Goal: Check status: Verify the current state of an ongoing process or item

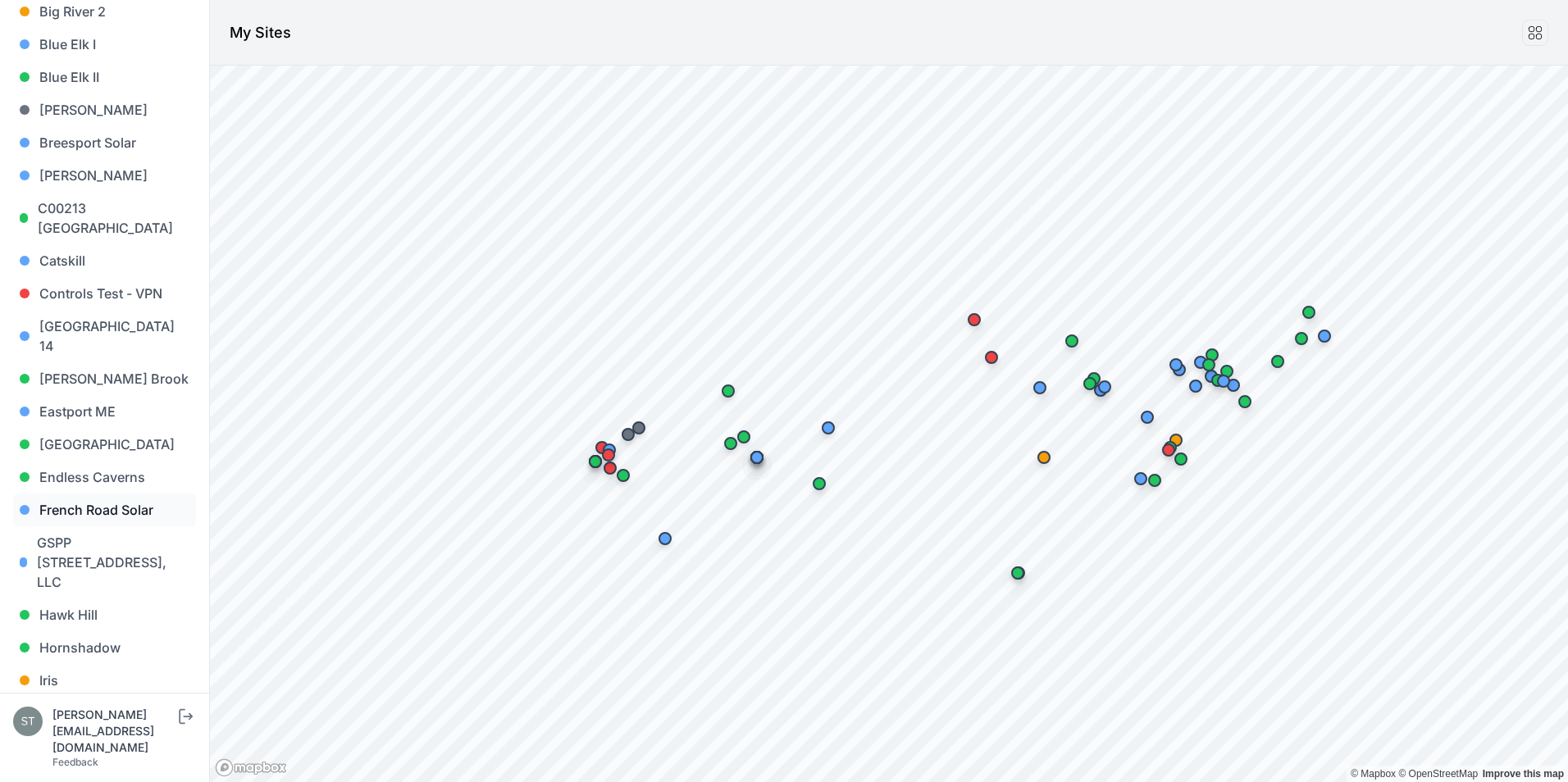
scroll to position [328, 0]
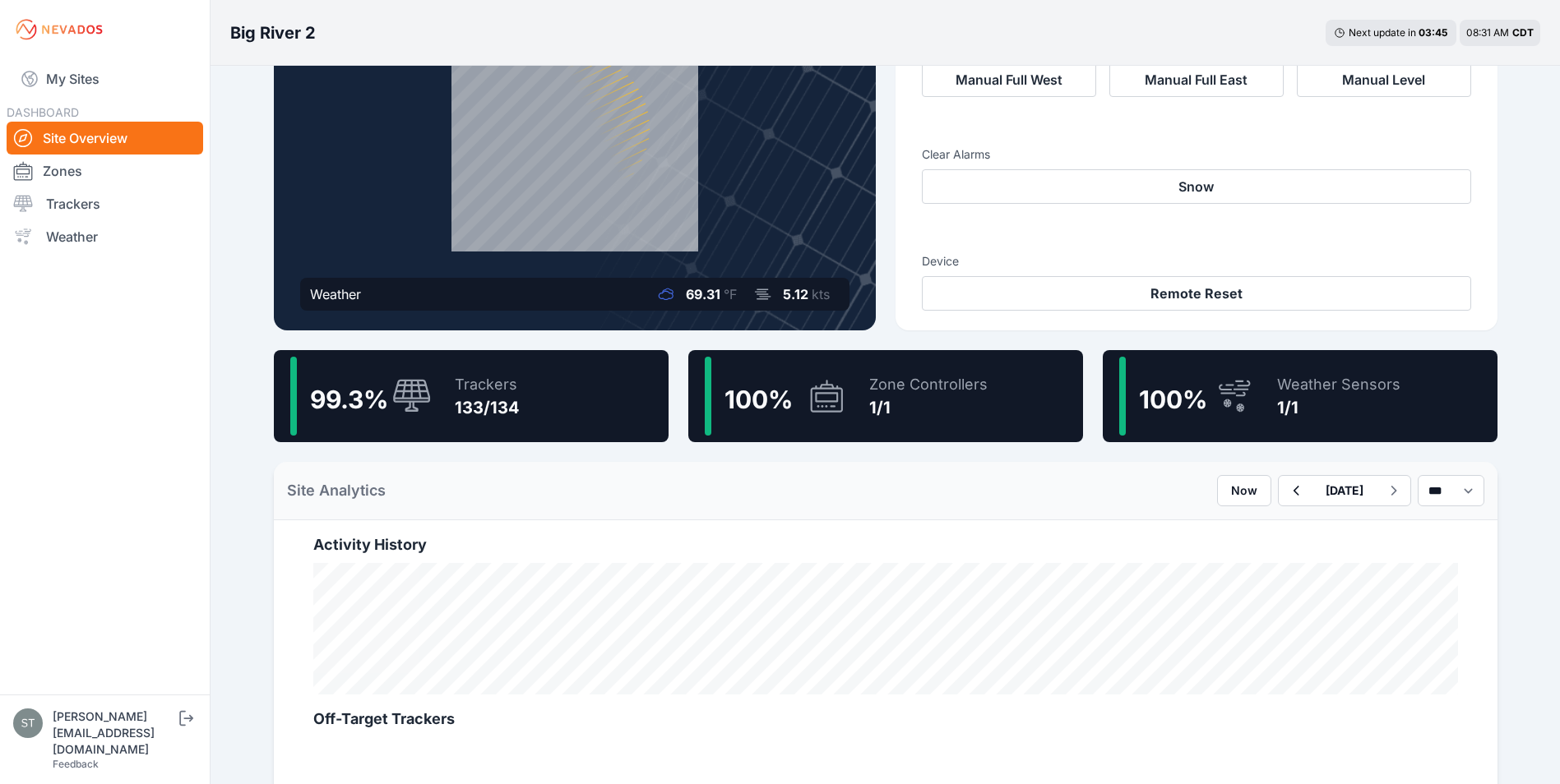
scroll to position [164, 0]
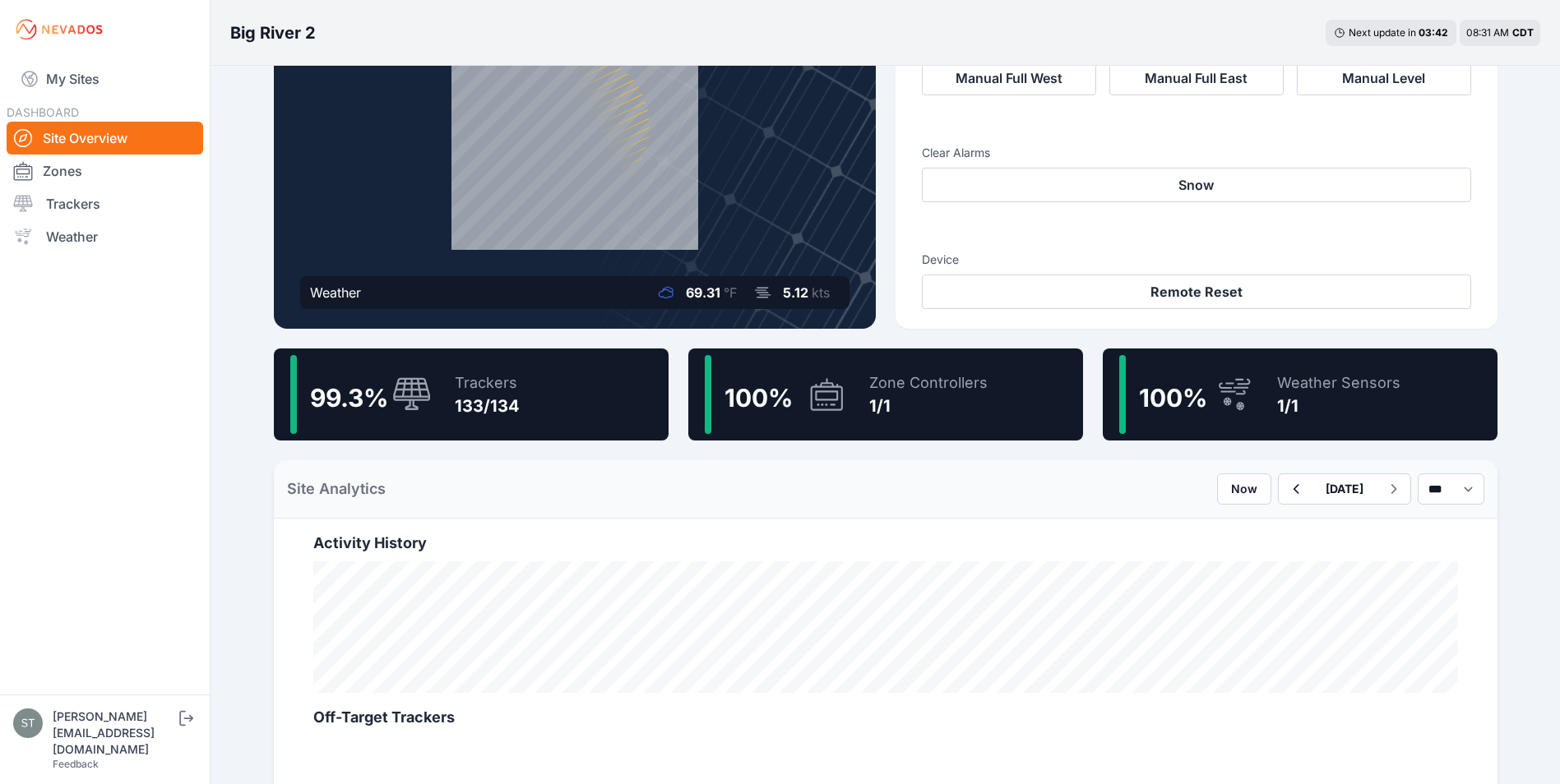
click at [433, 394] on div "99.3 % Trackers 133/134" at bounding box center [471, 394] width 394 height 92
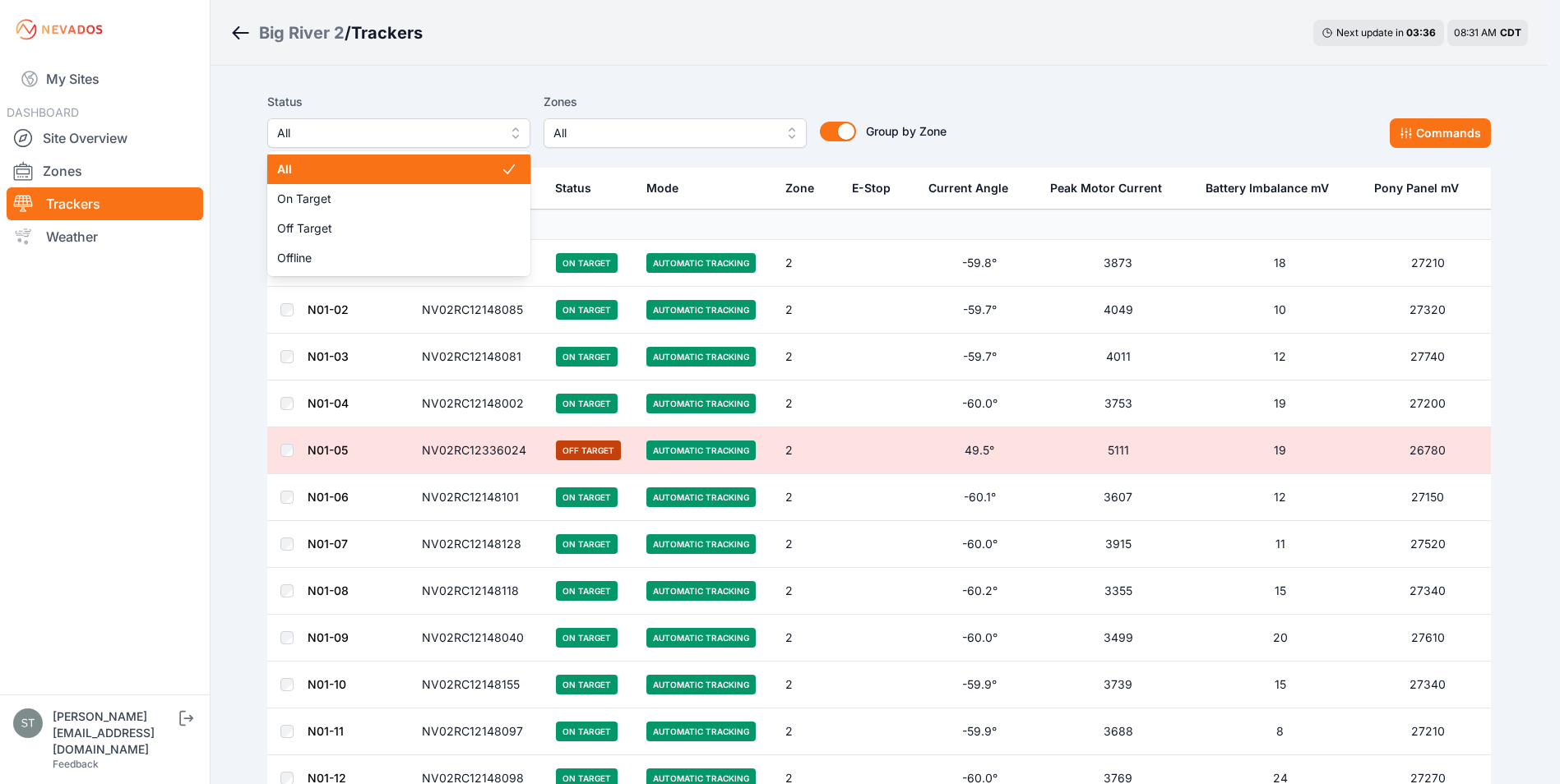
click at [421, 136] on span "All" at bounding box center [387, 133] width 220 height 20
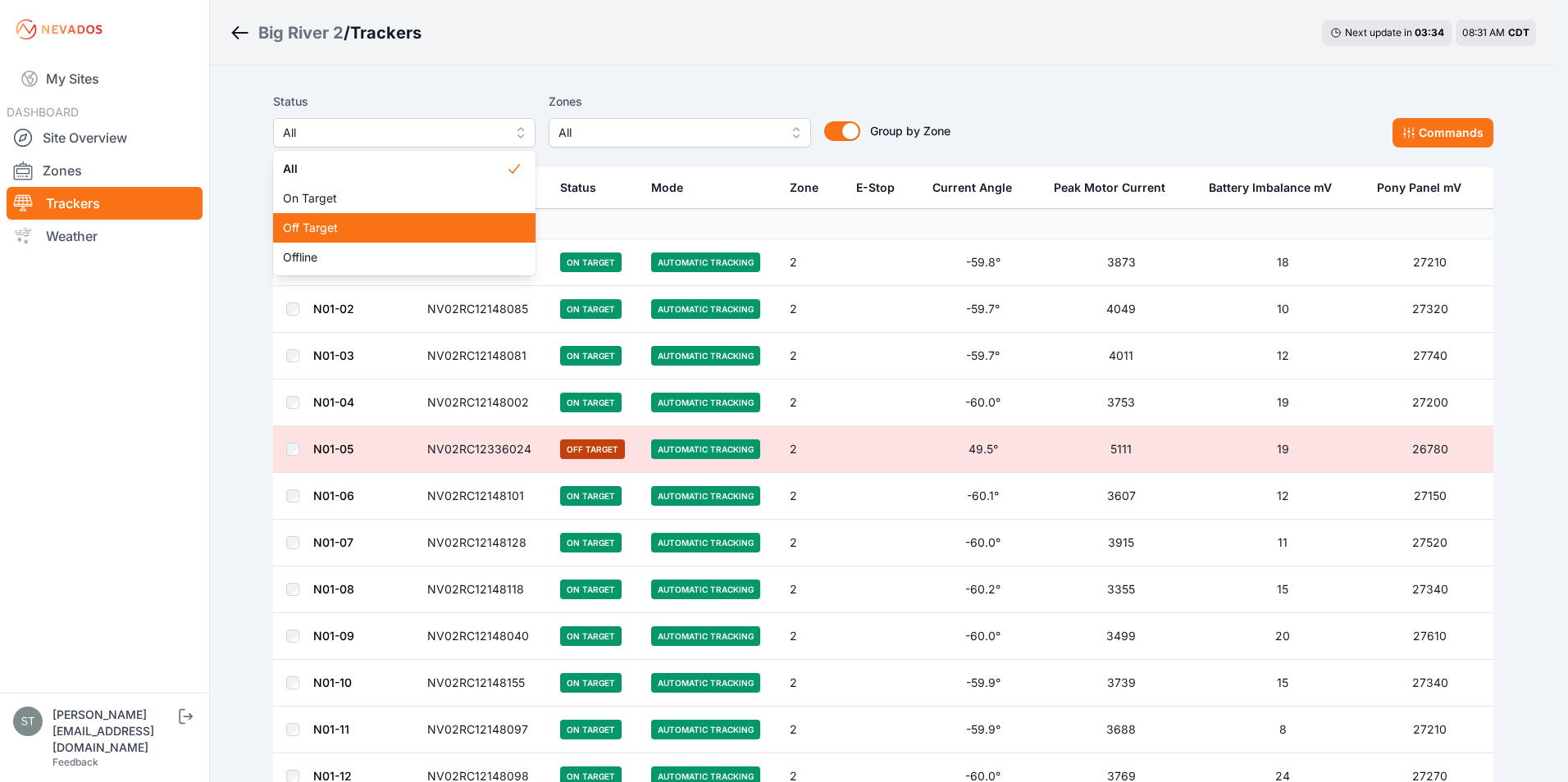
click at [362, 224] on span "Off Target" at bounding box center [394, 228] width 223 height 16
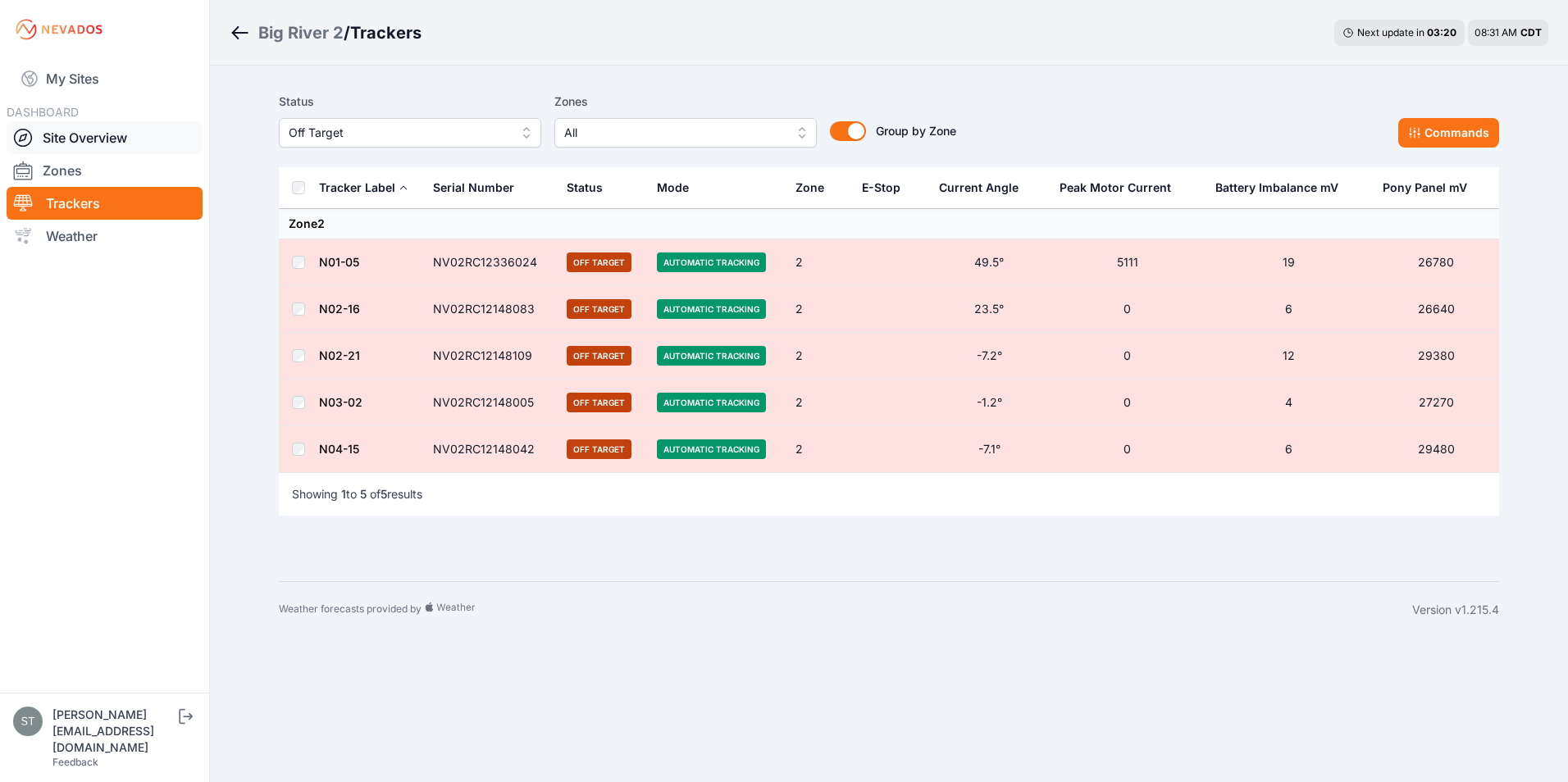
click at [103, 143] on link "Site Overview" at bounding box center [104, 137] width 196 height 33
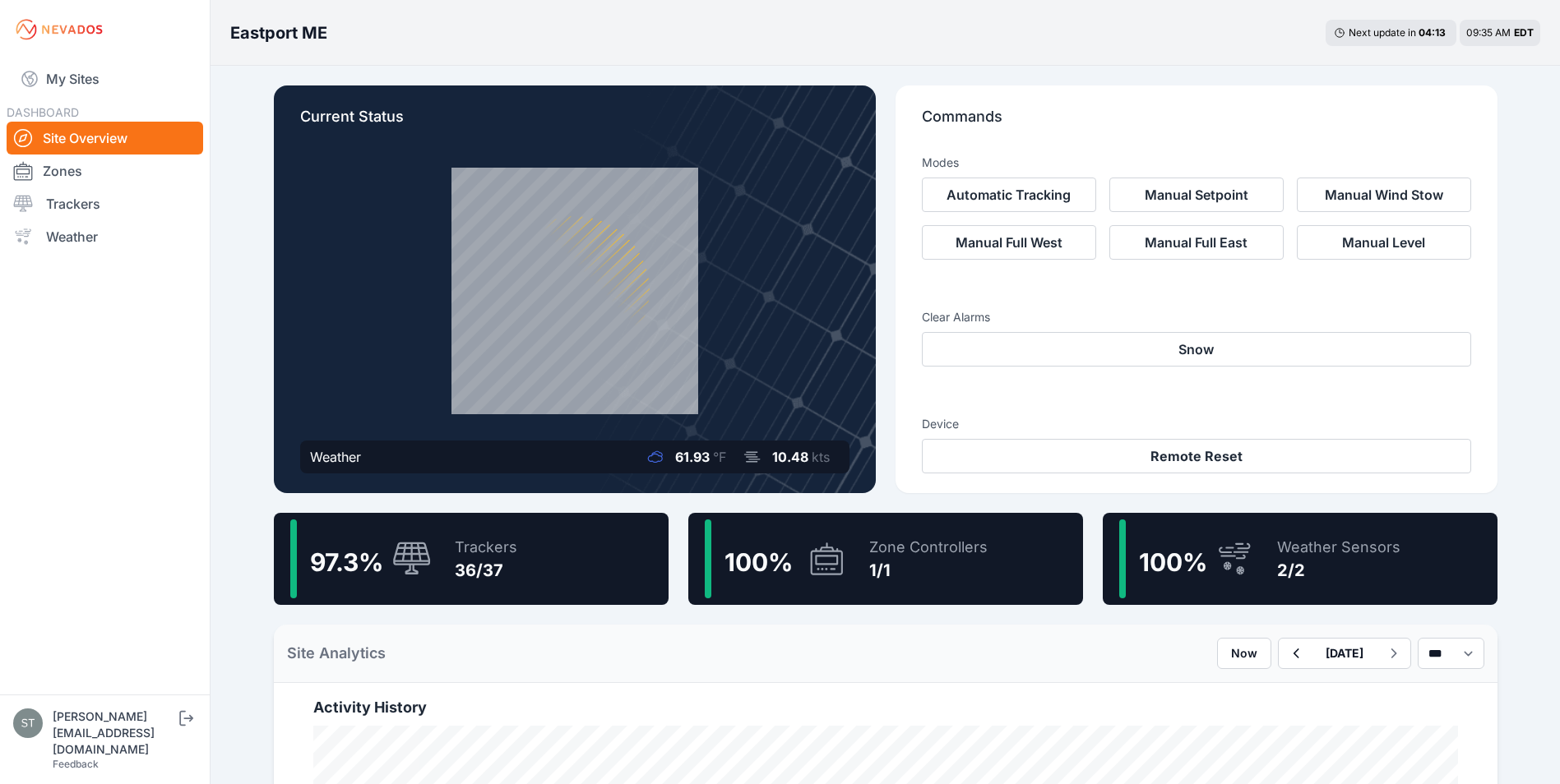
click at [420, 560] on icon at bounding box center [412, 557] width 37 height 33
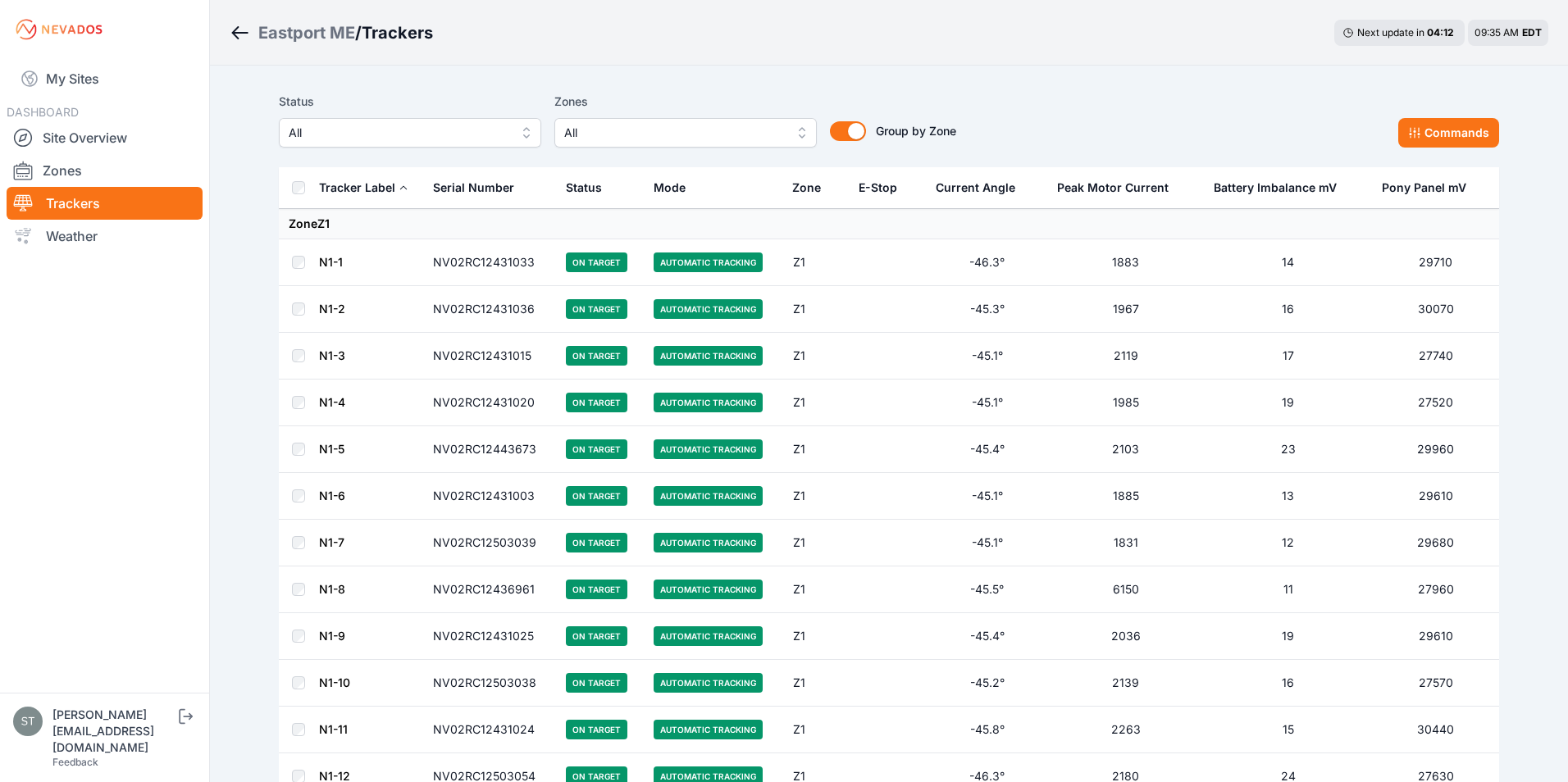
click at [418, 141] on span "All" at bounding box center [398, 133] width 220 height 20
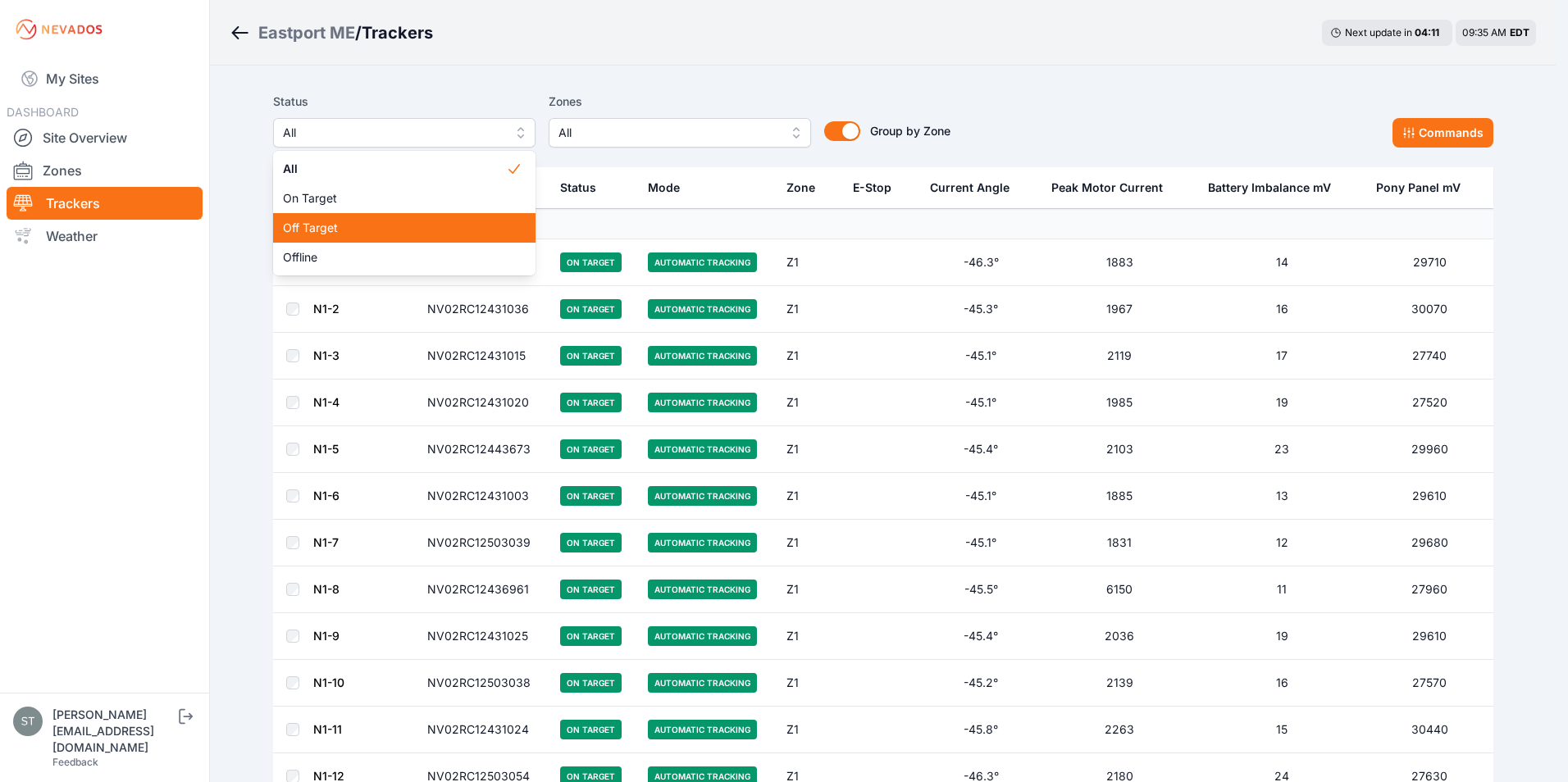
click at [317, 228] on span "Off Target" at bounding box center [394, 228] width 223 height 16
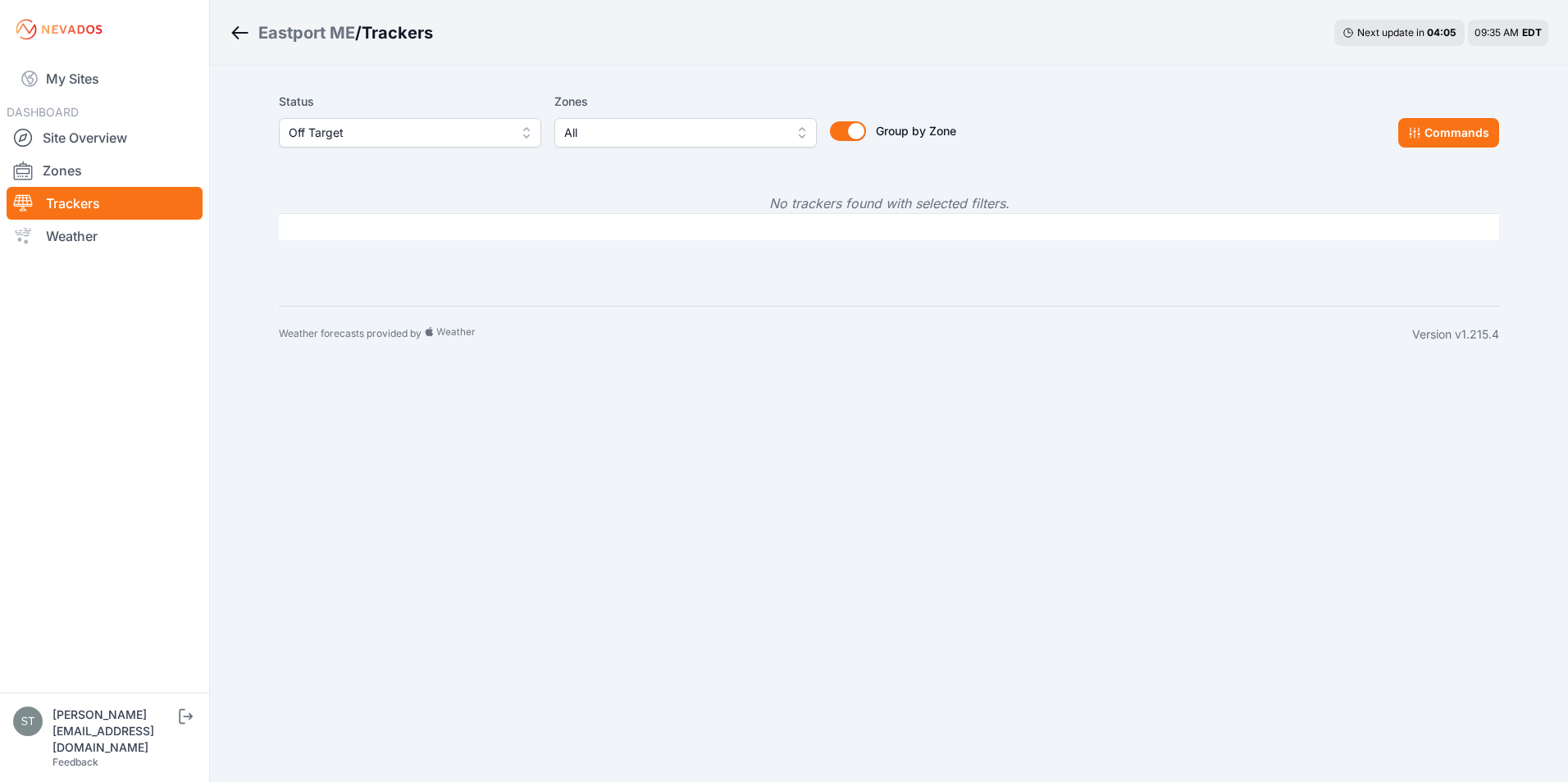
click at [444, 136] on span "Off Target" at bounding box center [398, 133] width 220 height 20
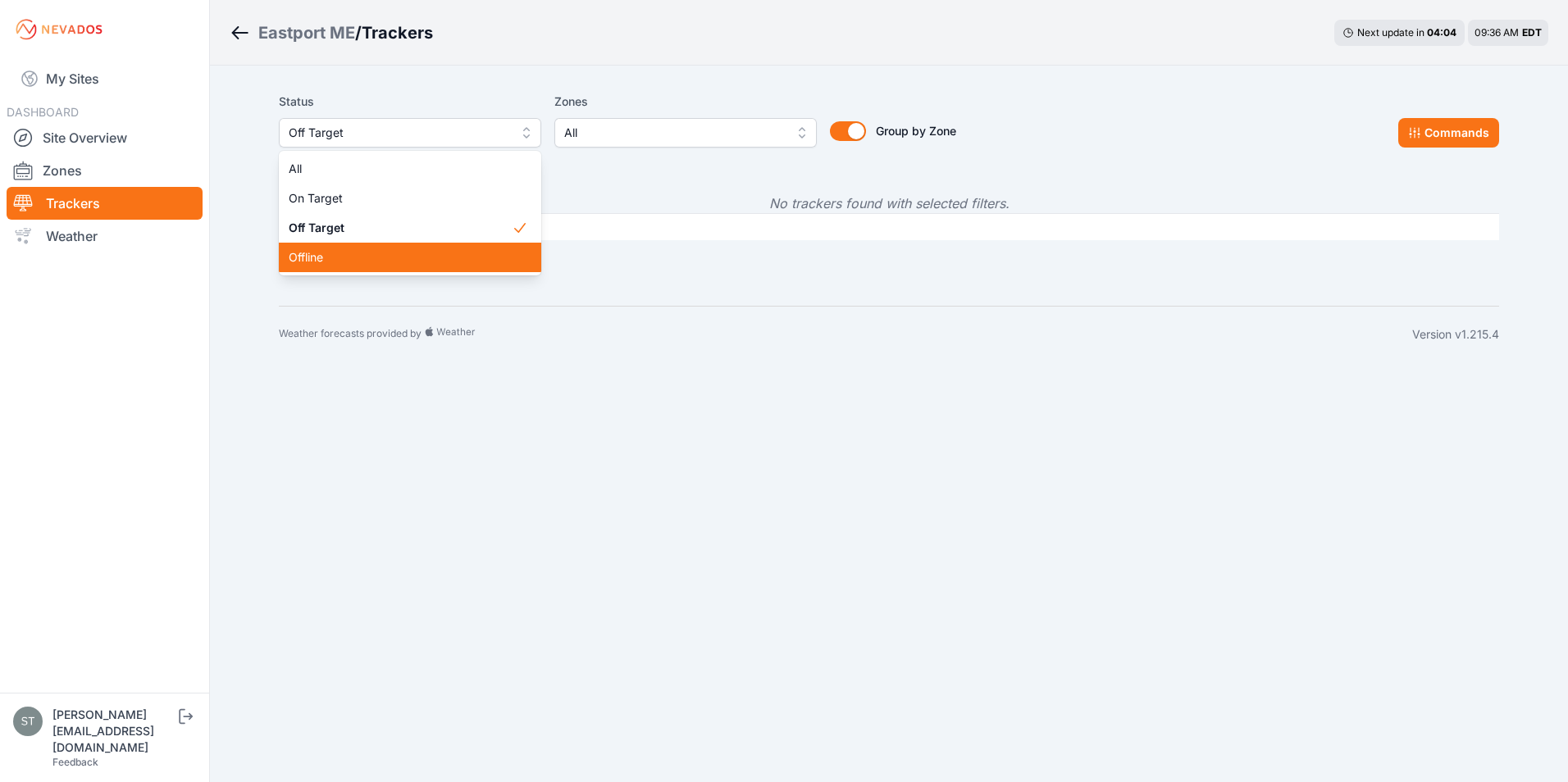
click at [314, 262] on span "Offline" at bounding box center [399, 257] width 223 height 16
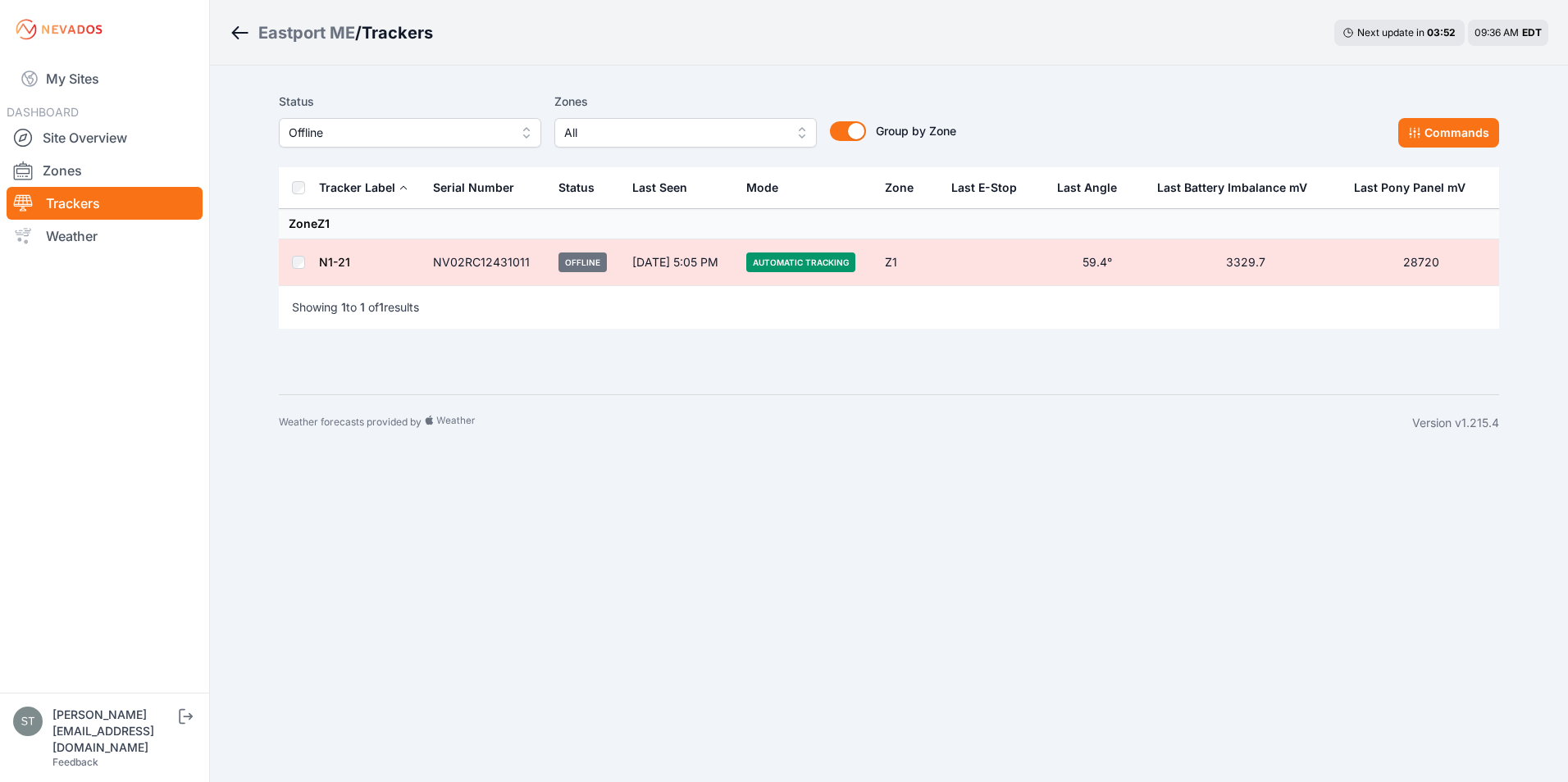
click at [329, 258] on link "N1-21" at bounding box center [334, 262] width 31 height 14
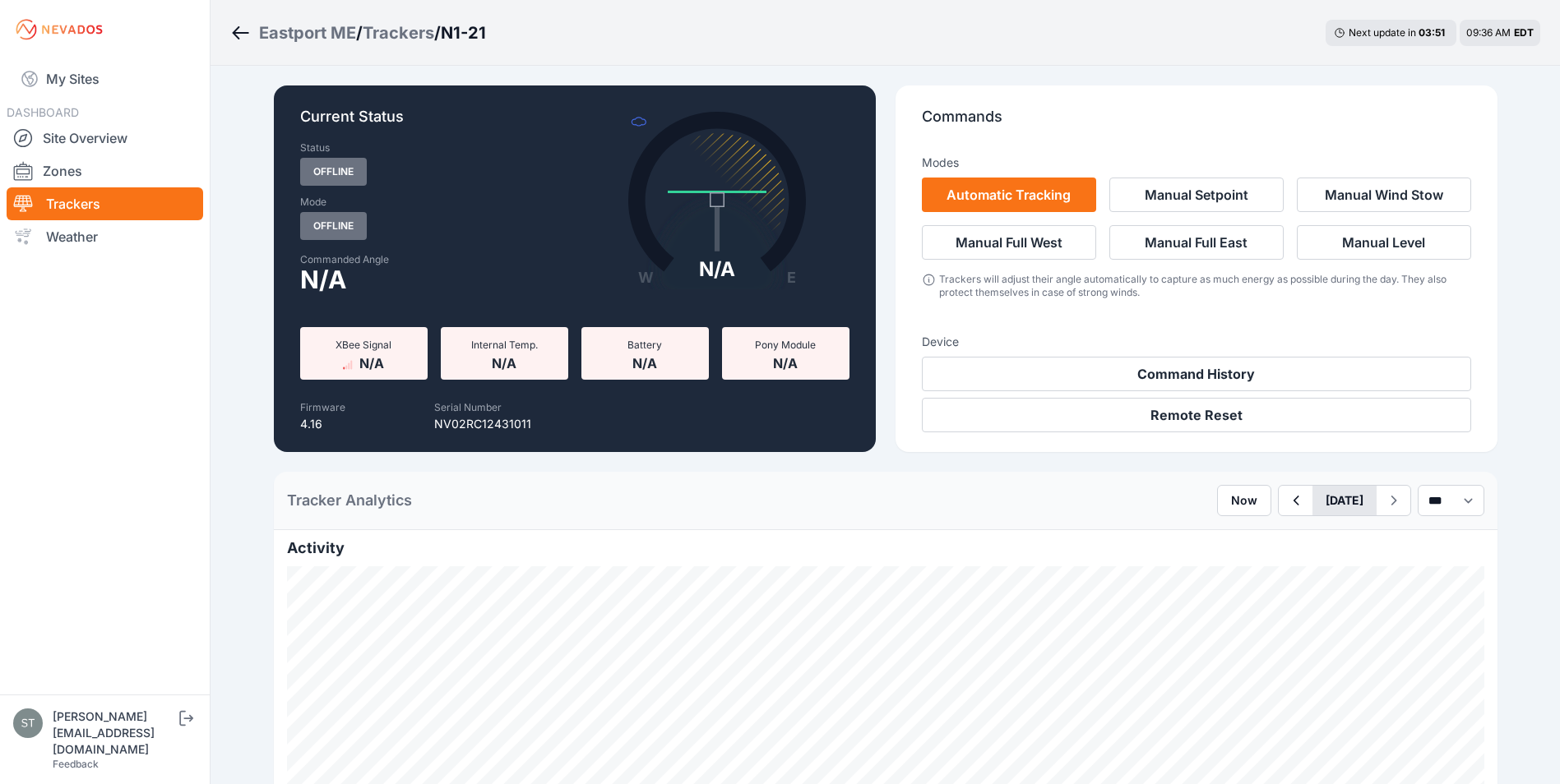
click at [1312, 507] on button "[DATE]" at bounding box center [1344, 500] width 64 height 29
click at [1316, 617] on div "5" at bounding box center [1326, 617] width 22 height 22
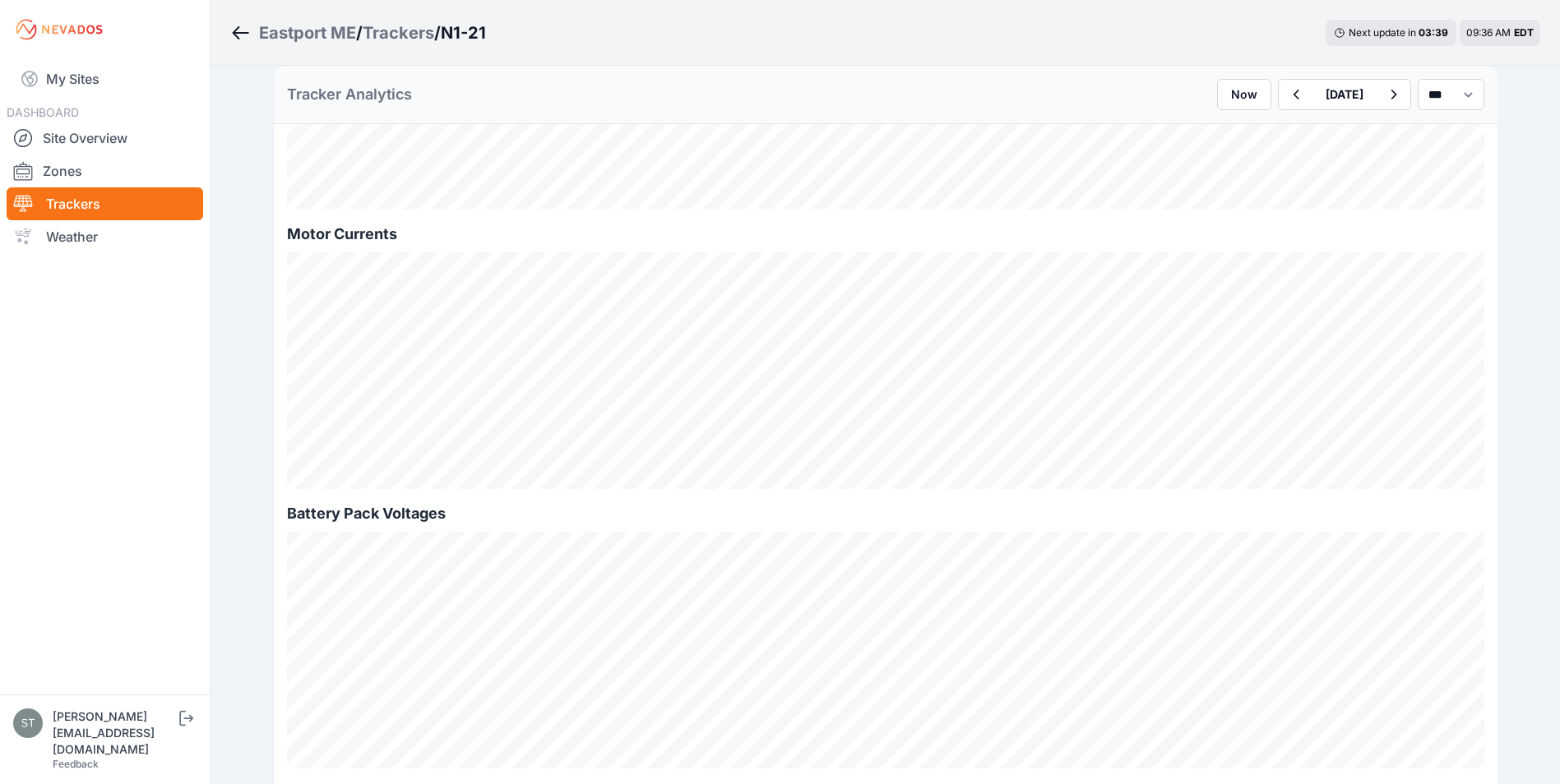
scroll to position [1398, 0]
